Goal: Task Accomplishment & Management: Complete application form

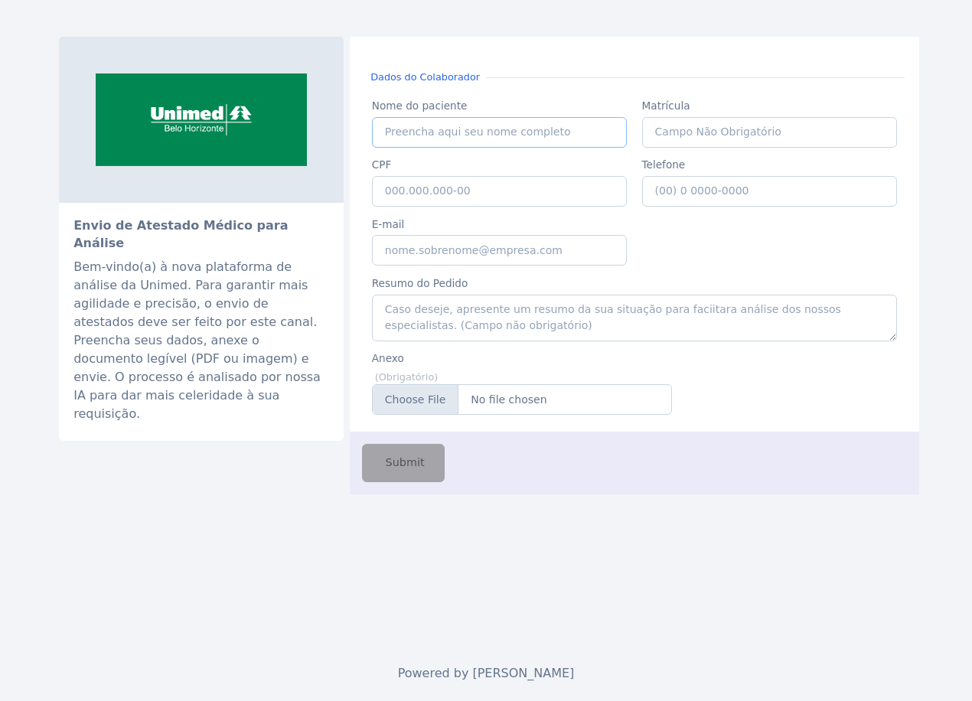
click at [428, 135] on input "Nome do paciente" at bounding box center [500, 132] width 256 height 31
type input "Caio"
type input "Viviane Rodrigues da Silva"
click at [417, 187] on input "CPF" at bounding box center [500, 191] width 256 height 31
paste input "961.410.049-46"
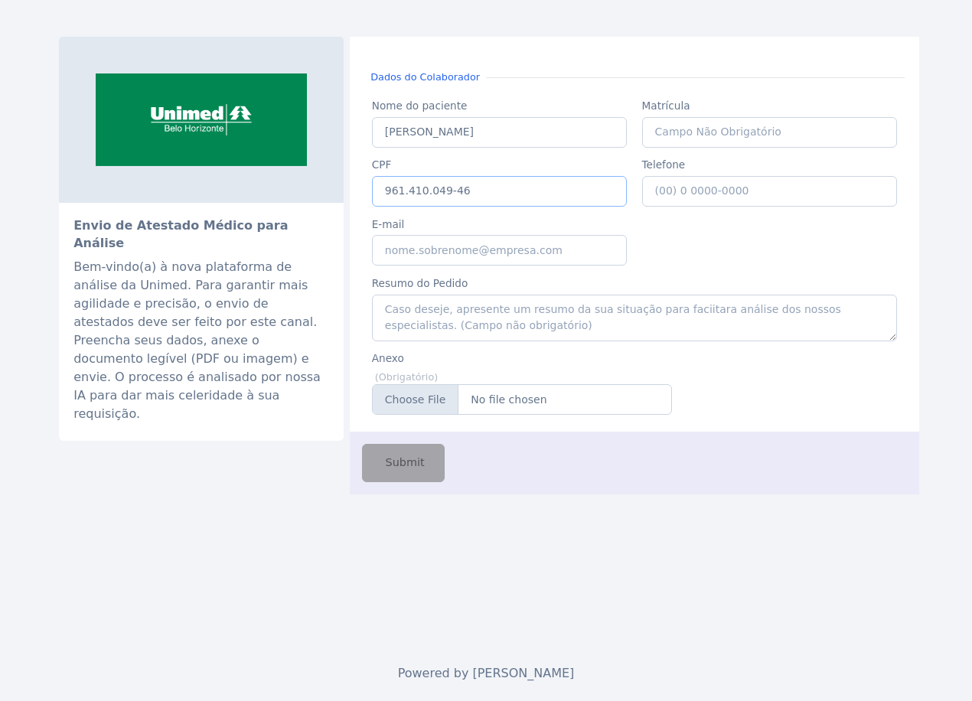
click at [395, 197] on input "961.410.049-46" at bounding box center [500, 191] width 256 height 31
type input "961.410.049-46"
click at [517, 396] on input "Anexo" at bounding box center [522, 399] width 300 height 31
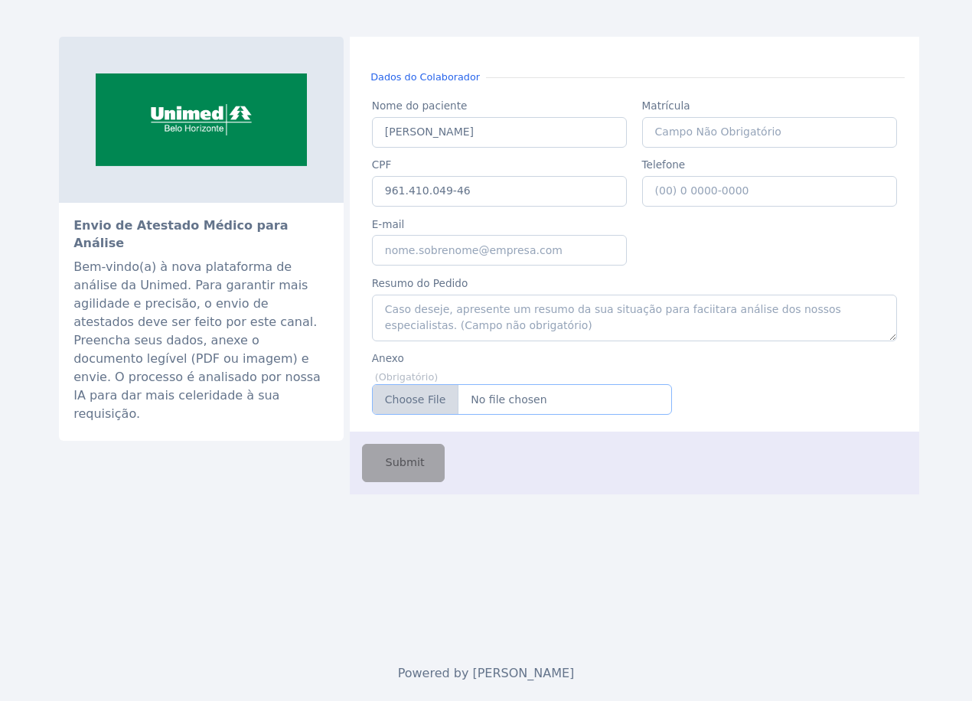
type input "C:\fakepath\atestadoViviane.pdf"
click at [455, 142] on input "Viviane Rodrigues da Silva" at bounding box center [500, 132] width 256 height 31
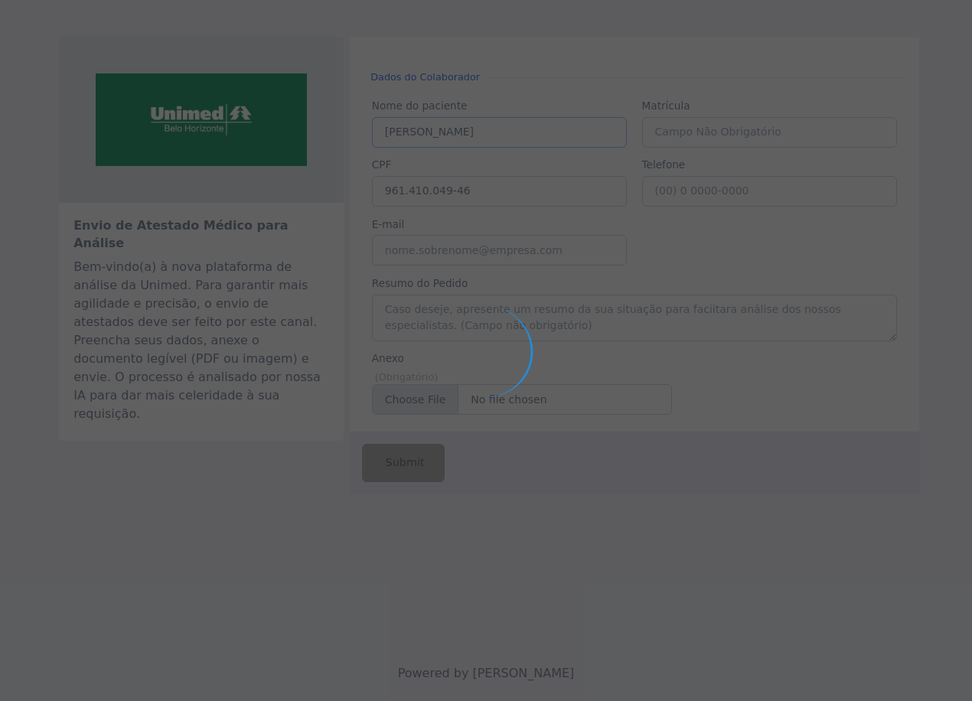
click at [455, 142] on body "Envio de Atestado Médico para Análise Bem-vindo(a) à nova plataforma de análise…" at bounding box center [486, 350] width 972 height 701
click at [455, 142] on div at bounding box center [486, 350] width 972 height 701
click at [458, 134] on div at bounding box center [486, 350] width 972 height 701
click at [438, 130] on div at bounding box center [486, 350] width 972 height 701
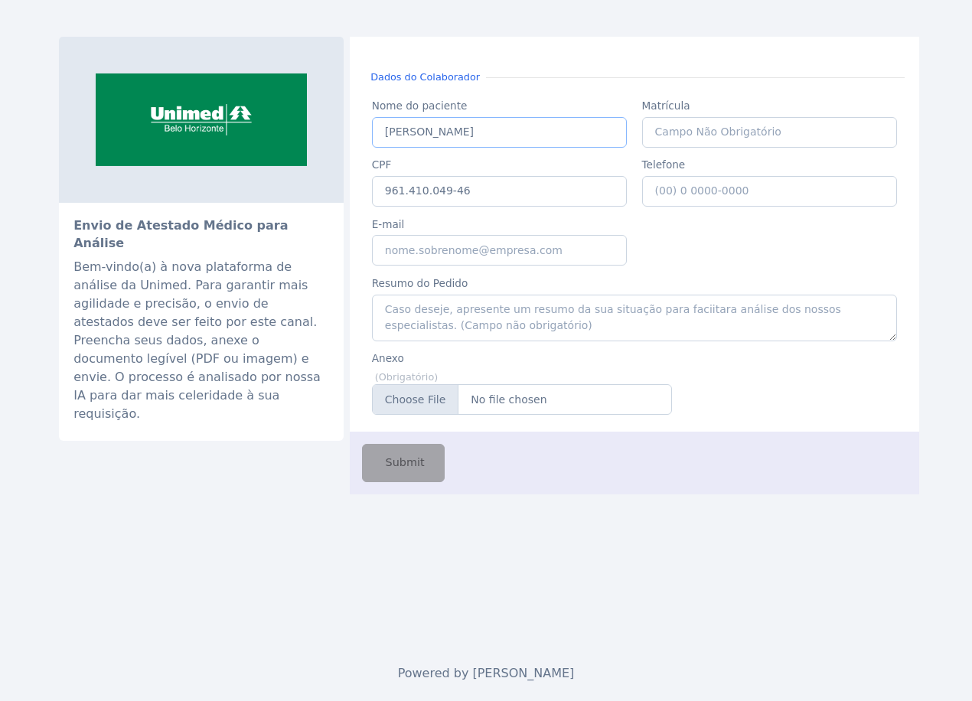
click at [438, 130] on input "Viviane Rodrigues da Silva" at bounding box center [500, 132] width 256 height 31
type input "Viviane Teixeira Campos"
click at [407, 196] on input "961.410.049-46" at bounding box center [500, 191] width 256 height 31
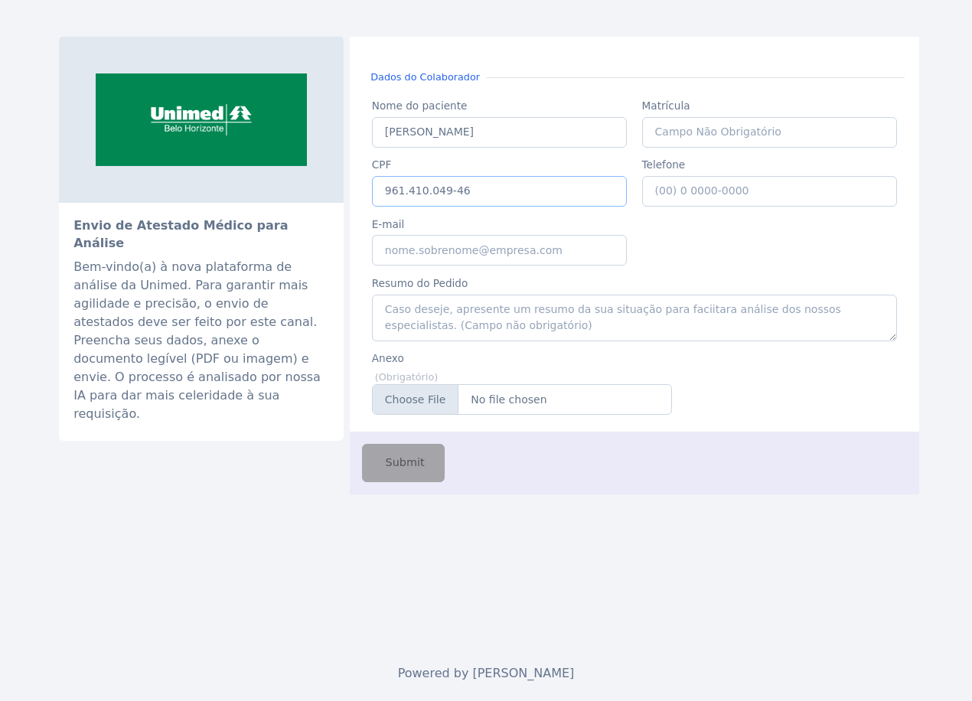
click at [407, 196] on input "961.410.049-46" at bounding box center [500, 191] width 256 height 31
click at [220, 465] on div "Envio de Atestado Médico para Análise Bem-vindo(a) à nova plataforma de análise…" at bounding box center [486, 266] width 854 height 458
click at [296, 399] on div "Envio de Atestado Médico para Análise Bem-vindo(a) à nova plataforma de análise…" at bounding box center [486, 266] width 854 height 458
click at [454, 186] on input "961.410.049-46" at bounding box center [500, 191] width 256 height 31
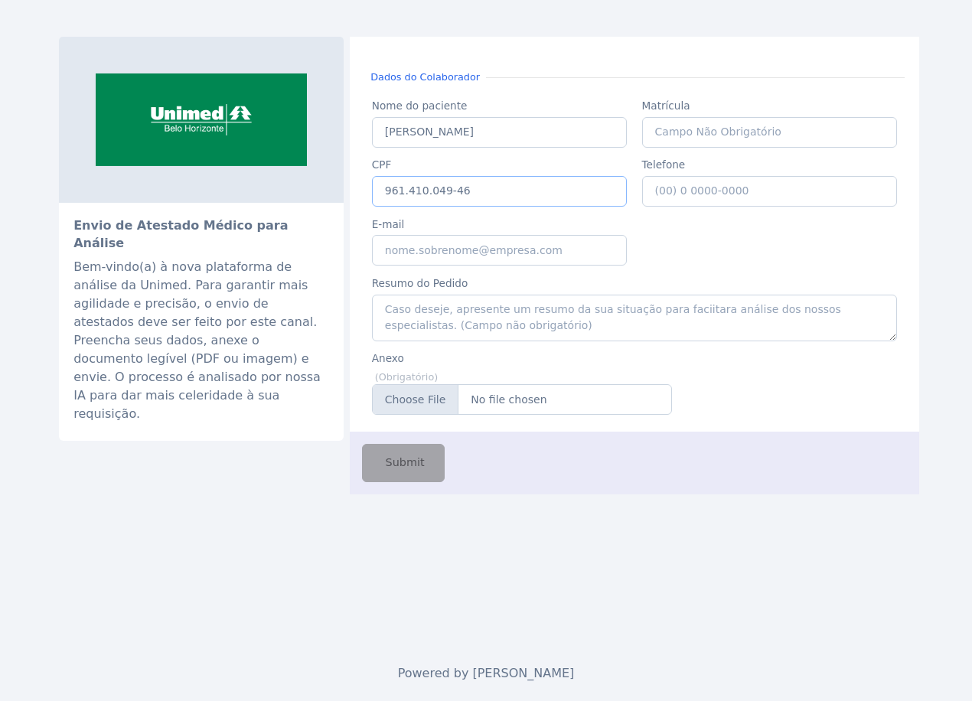
click at [454, 186] on input "961.410.049-46" at bounding box center [500, 191] width 256 height 31
paste input "052.157.936-89"
type input "052.157.936-89"
click at [450, 246] on input "E-mail" at bounding box center [500, 250] width 256 height 31
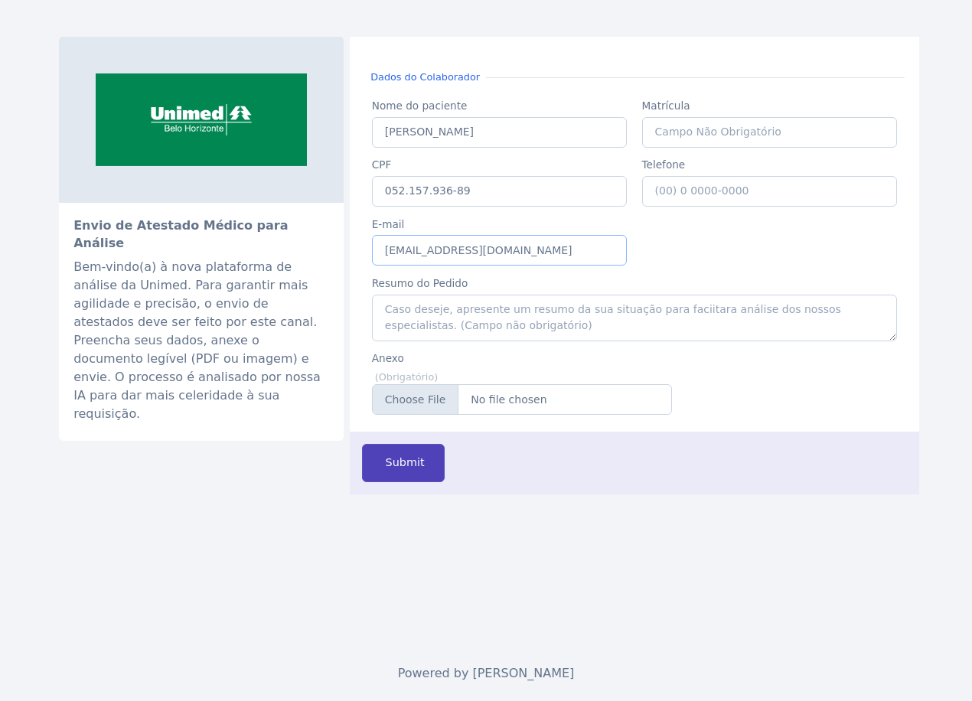
type input "caio.castro@fluna.io"
click at [398, 466] on span "Submit" at bounding box center [404, 463] width 42 height 17
click at [663, 508] on div "Envio de Atestado Médico para Análise Bem-vindo(a) à nova plataforma de análise…" at bounding box center [486, 323] width 872 height 646
drag, startPoint x: 295, startPoint y: 234, endPoint x: 919, endPoint y: 8, distance: 663.5
click at [295, 234] on h2 "Envio de Atestado Médico para Análise" at bounding box center [201, 234] width 256 height 34
